Goal: Task Accomplishment & Management: Manage account settings

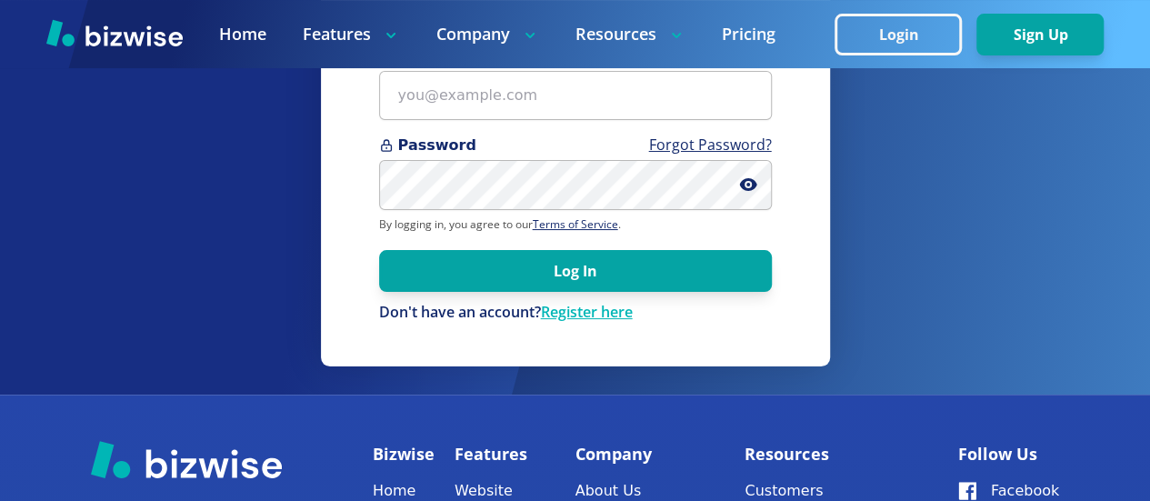
scroll to position [182, 0]
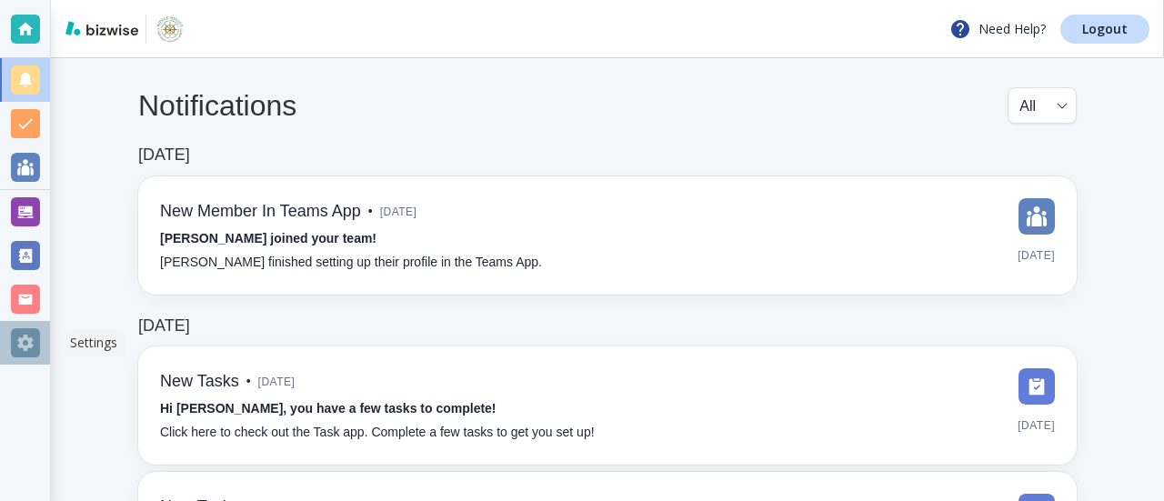
click at [24, 344] on div at bounding box center [25, 342] width 29 height 29
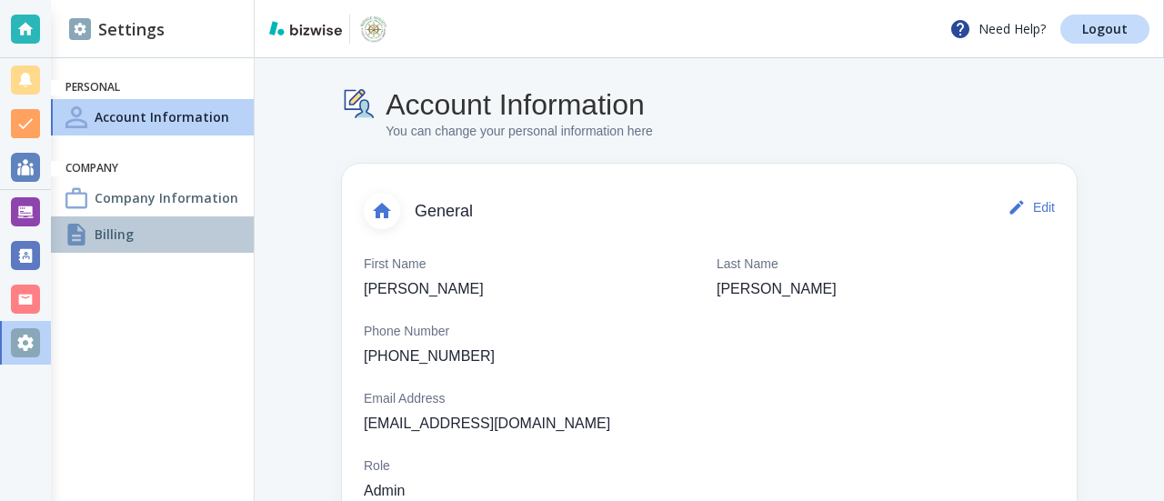
click at [116, 226] on h4 "Billing" at bounding box center [114, 234] width 39 height 19
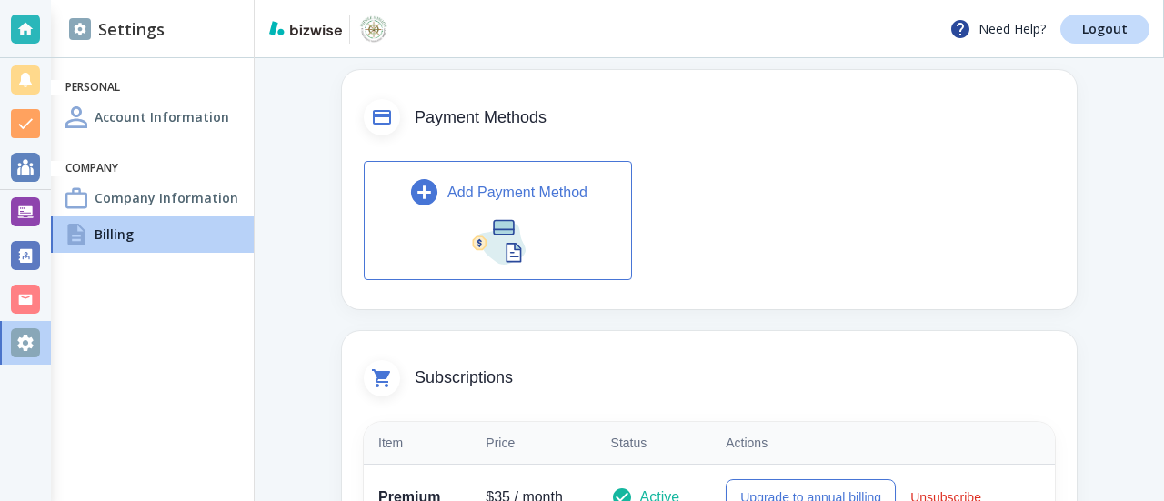
scroll to position [185, 0]
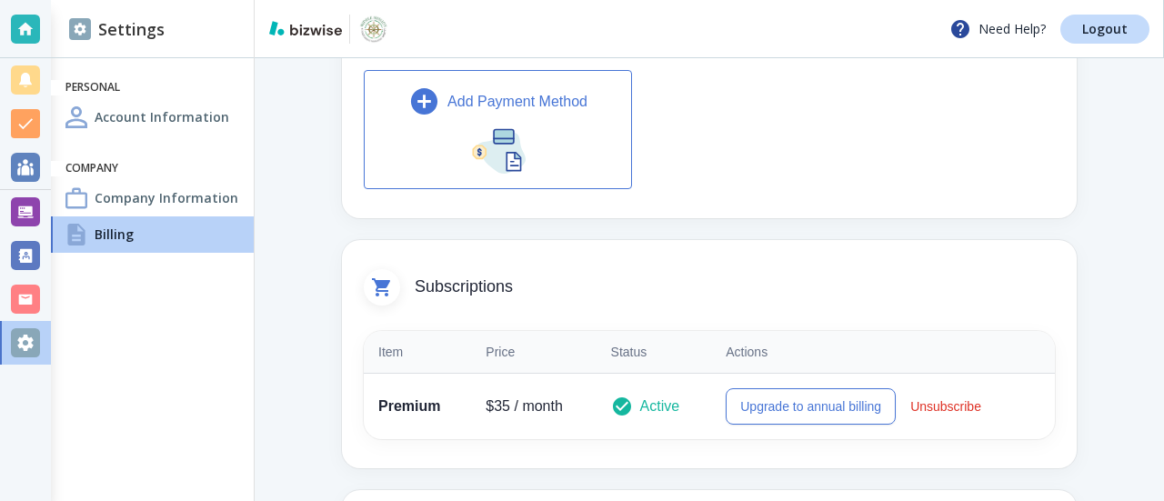
click at [537, 115] on div "Add Payment Method" at bounding box center [497, 101] width 179 height 32
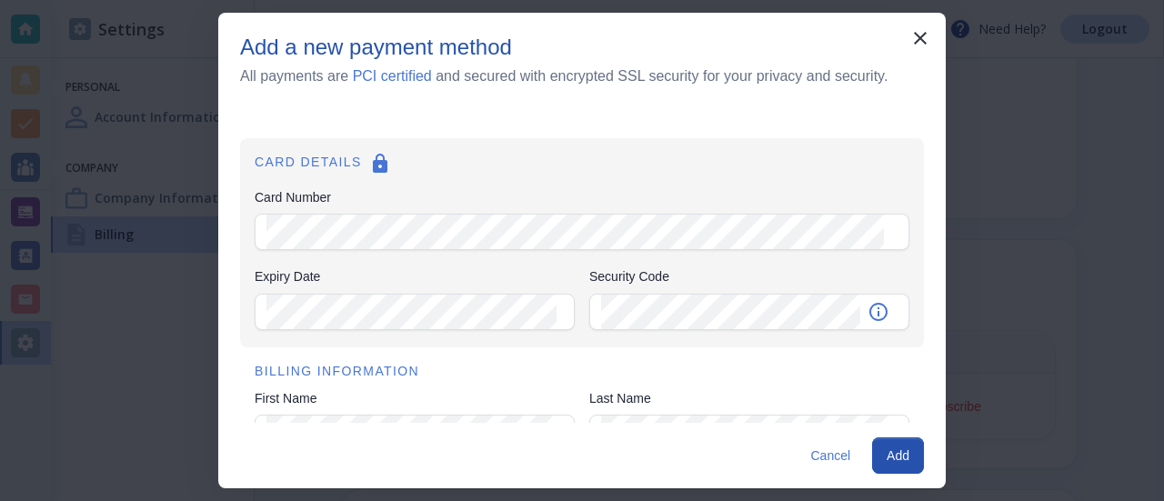
click at [265, 230] on div "Card Number" at bounding box center [582, 232] width 655 height 37
click at [464, 372] on h6 "BILLING INFORMATION" at bounding box center [582, 372] width 655 height 20
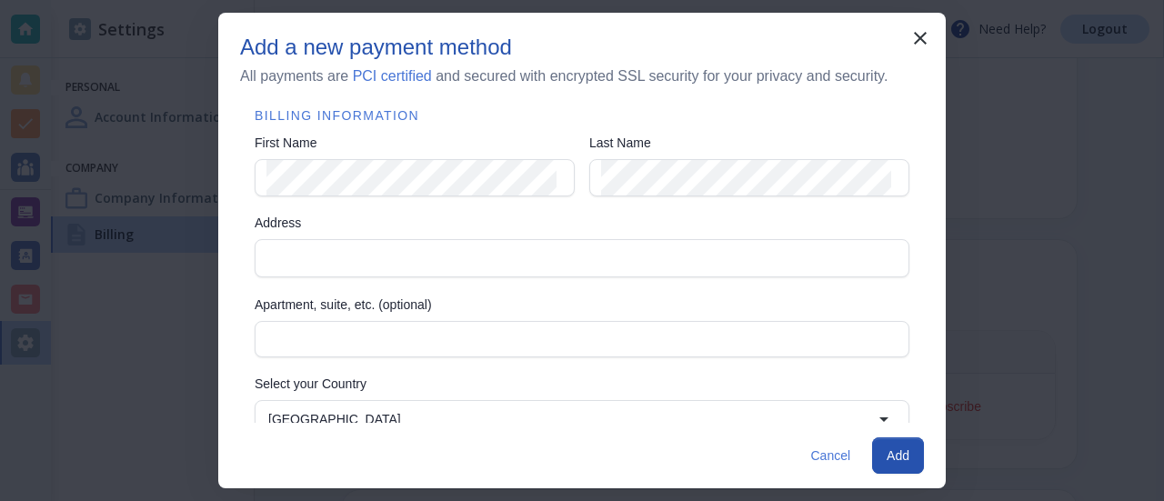
scroll to position [273, 0]
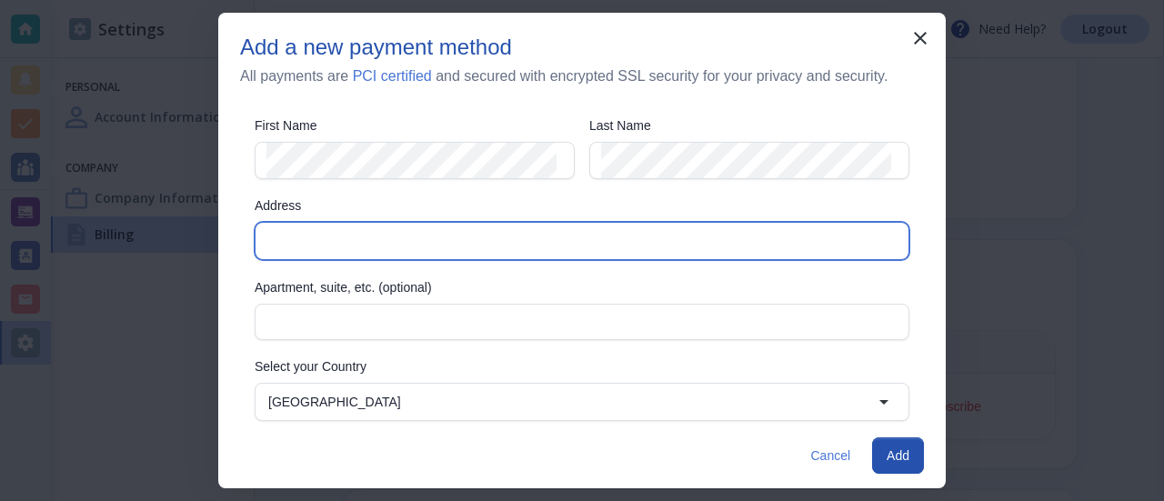
click at [269, 237] on input "Address" at bounding box center [580, 240] width 639 height 25
type input "[STREET_ADDRESS]"
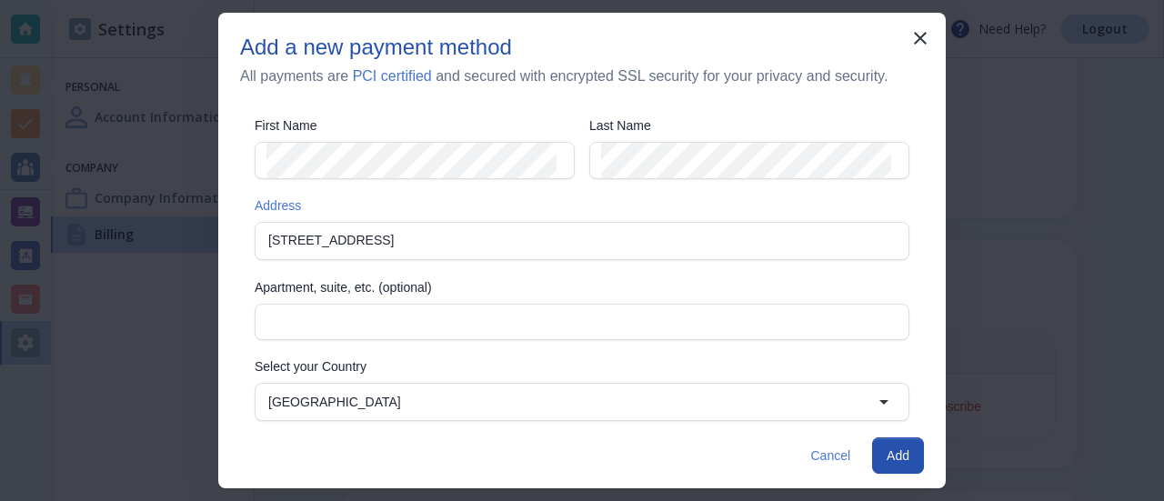
type input "[PERSON_NAME]"
type input "NC"
type input "28166"
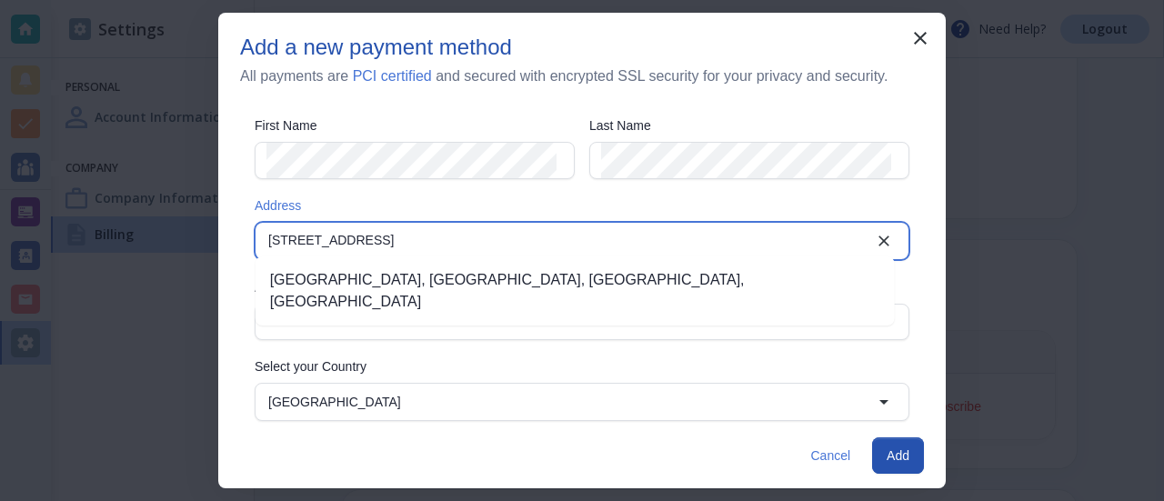
click at [335, 235] on input "[STREET_ADDRESS]" at bounding box center [567, 240] width 612 height 25
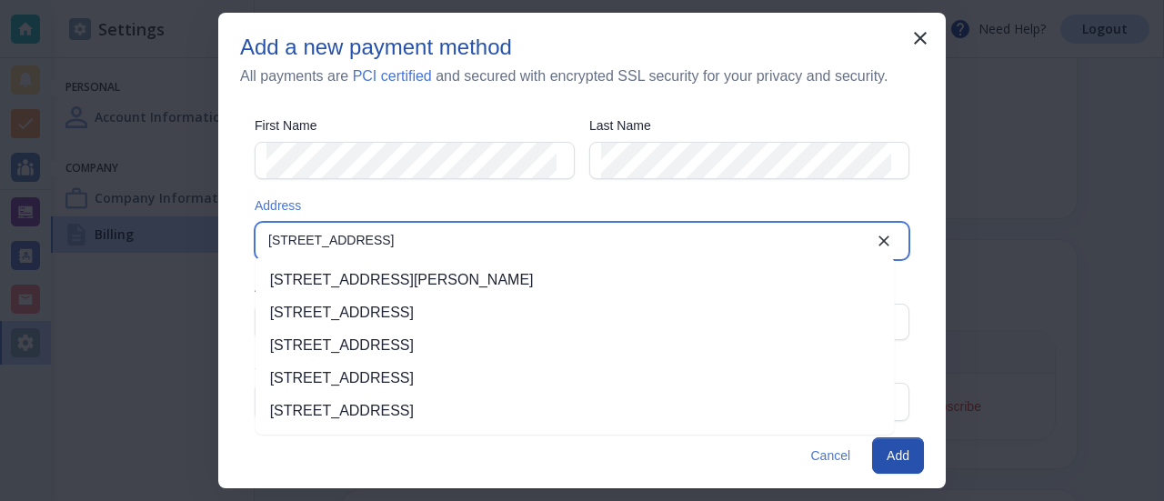
click at [378, 285] on li "[STREET_ADDRESS][PERSON_NAME]" at bounding box center [575, 280] width 639 height 33
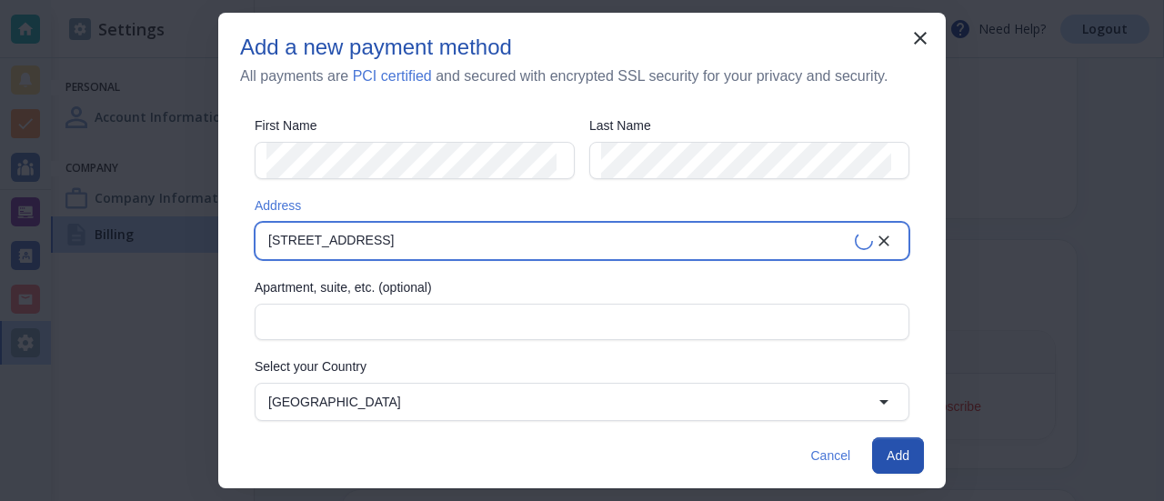
type input "[STREET_ADDRESS]"
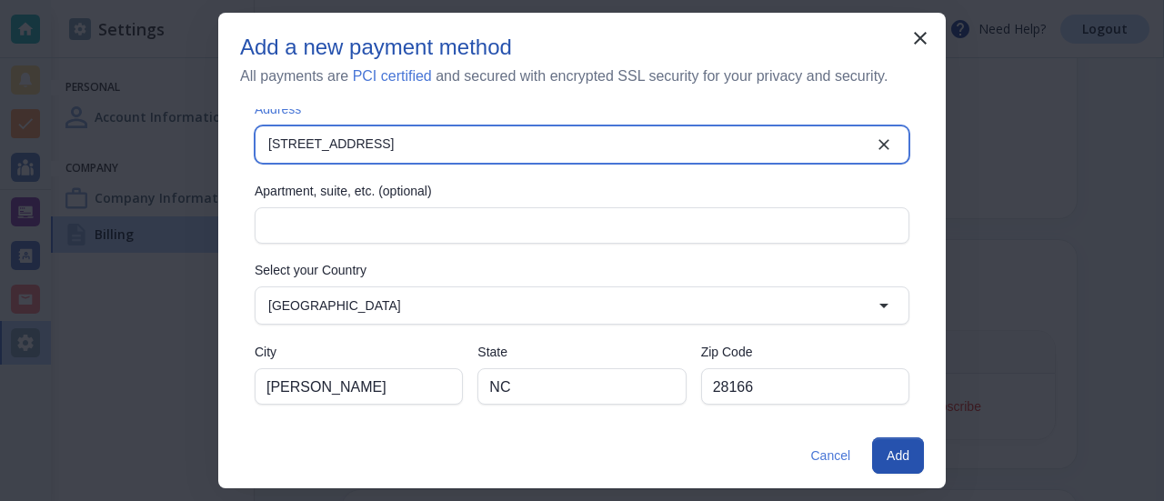
scroll to position [371, 0]
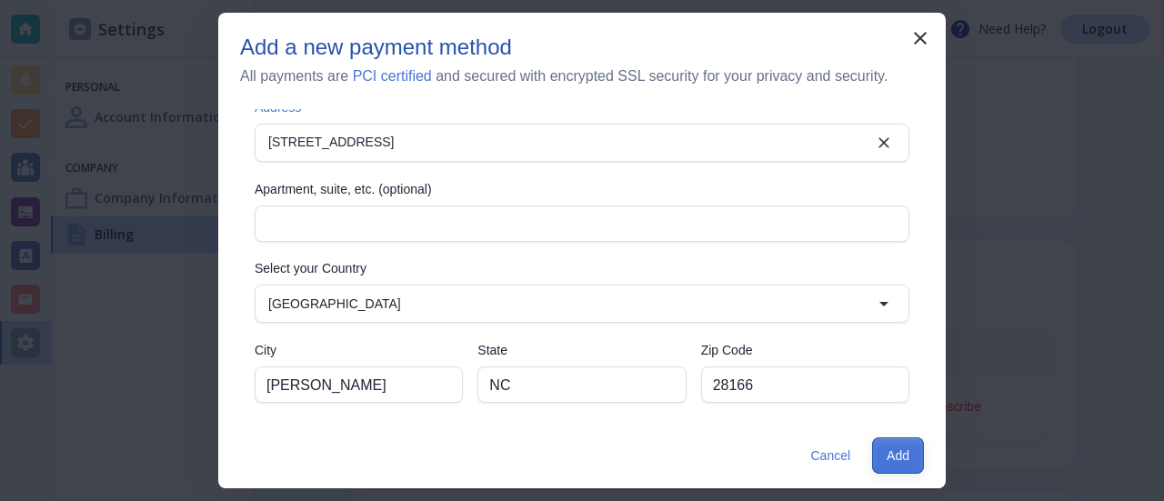
click at [892, 458] on button "Add" at bounding box center [898, 455] width 52 height 36
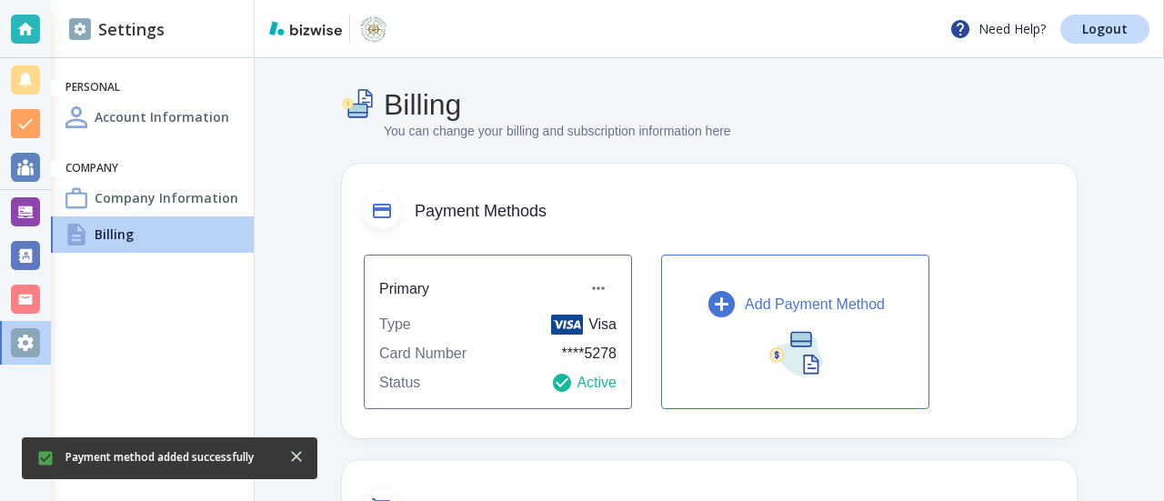
scroll to position [0, 0]
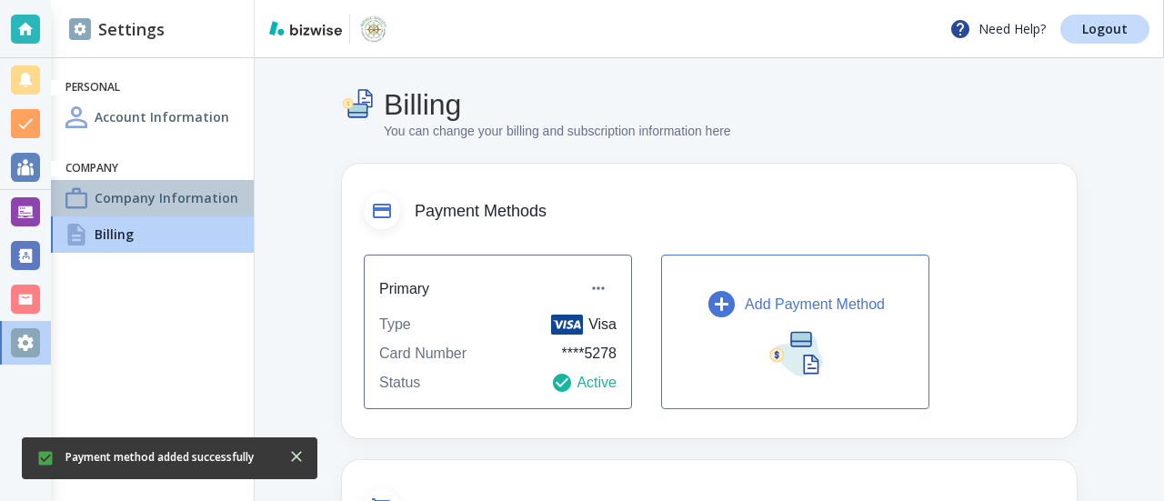
click at [160, 202] on h4 "Company Information" at bounding box center [167, 197] width 144 height 19
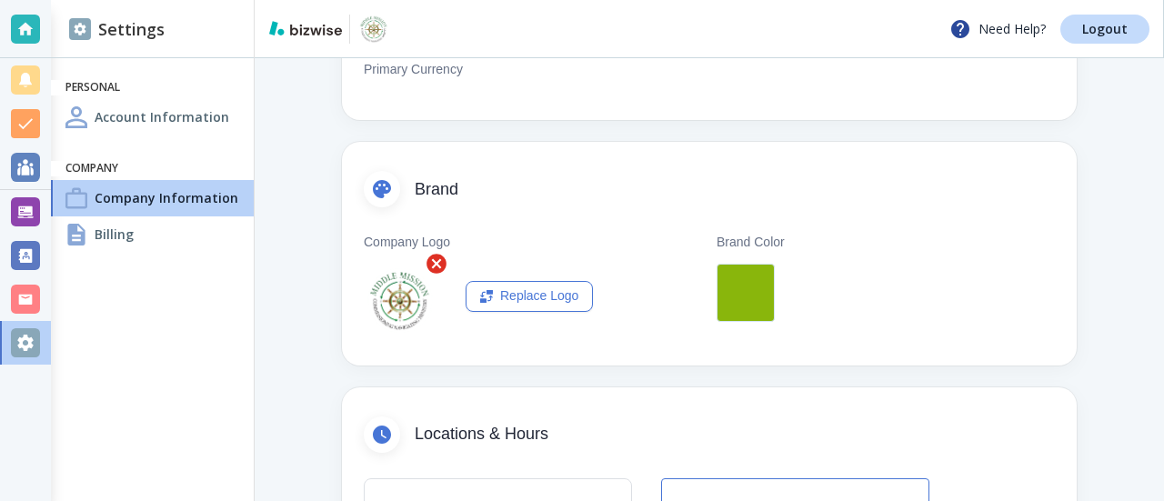
scroll to position [260, 0]
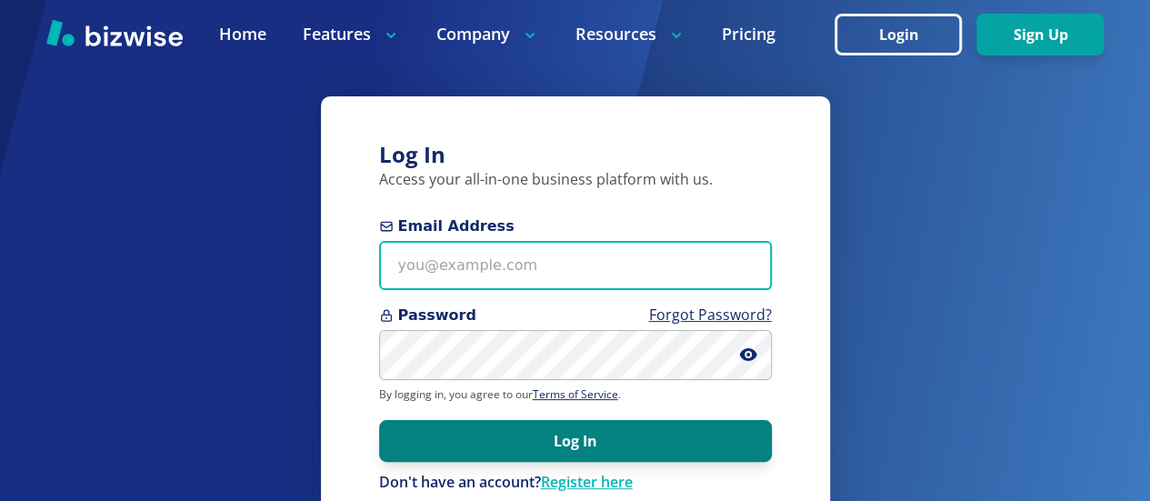
type input "[EMAIL_ADDRESS][DOMAIN_NAME]"
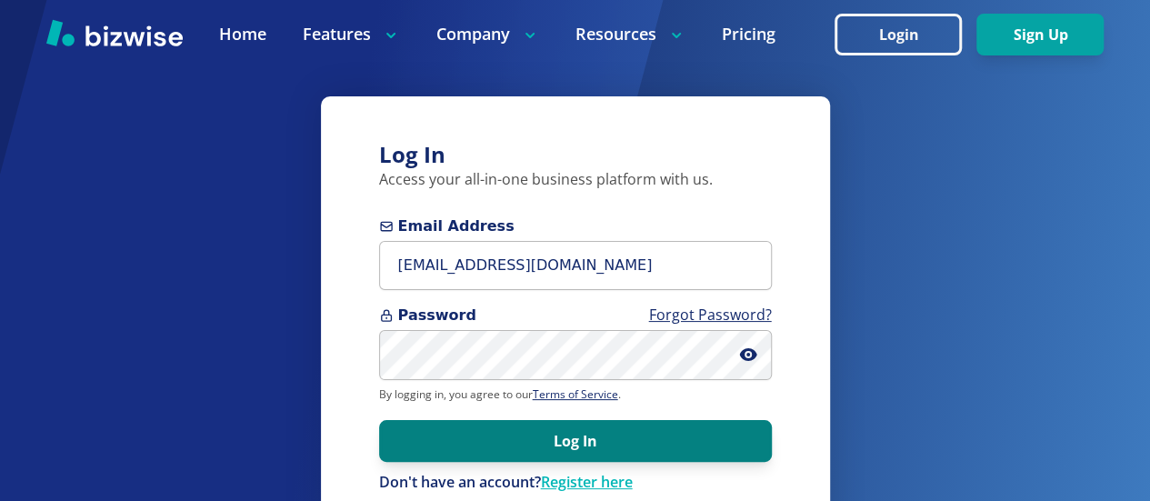
click at [587, 445] on button "Log In" at bounding box center [575, 441] width 393 height 42
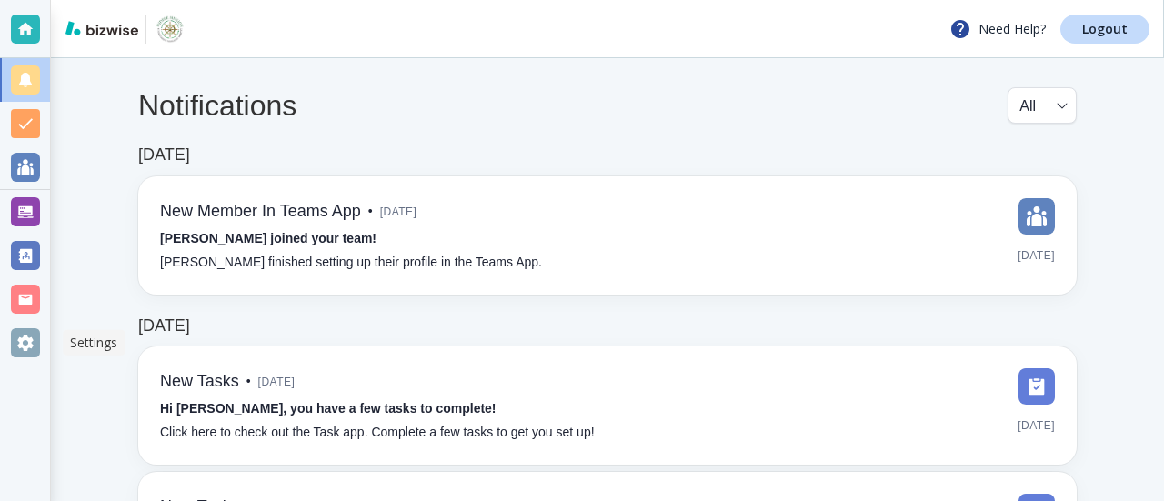
click at [15, 346] on div at bounding box center [25, 342] width 29 height 29
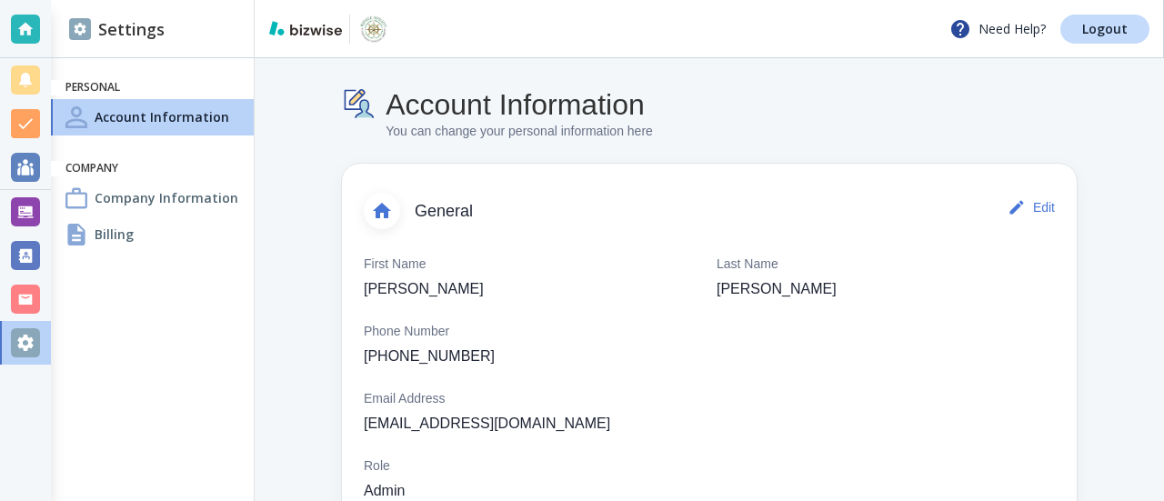
click at [111, 237] on h4 "Billing" at bounding box center [114, 234] width 39 height 19
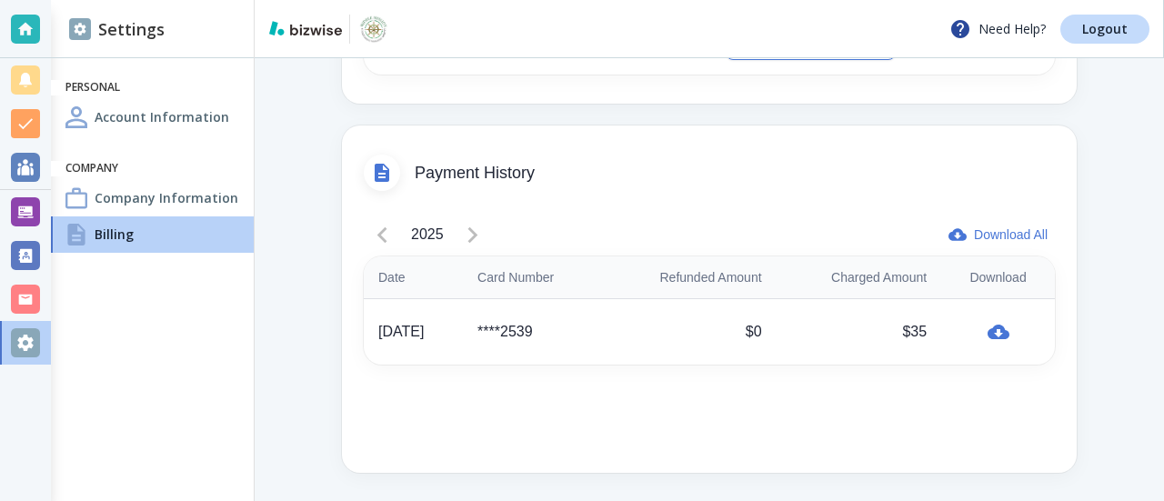
scroll to position [494, 0]
